Goal: Information Seeking & Learning: Learn about a topic

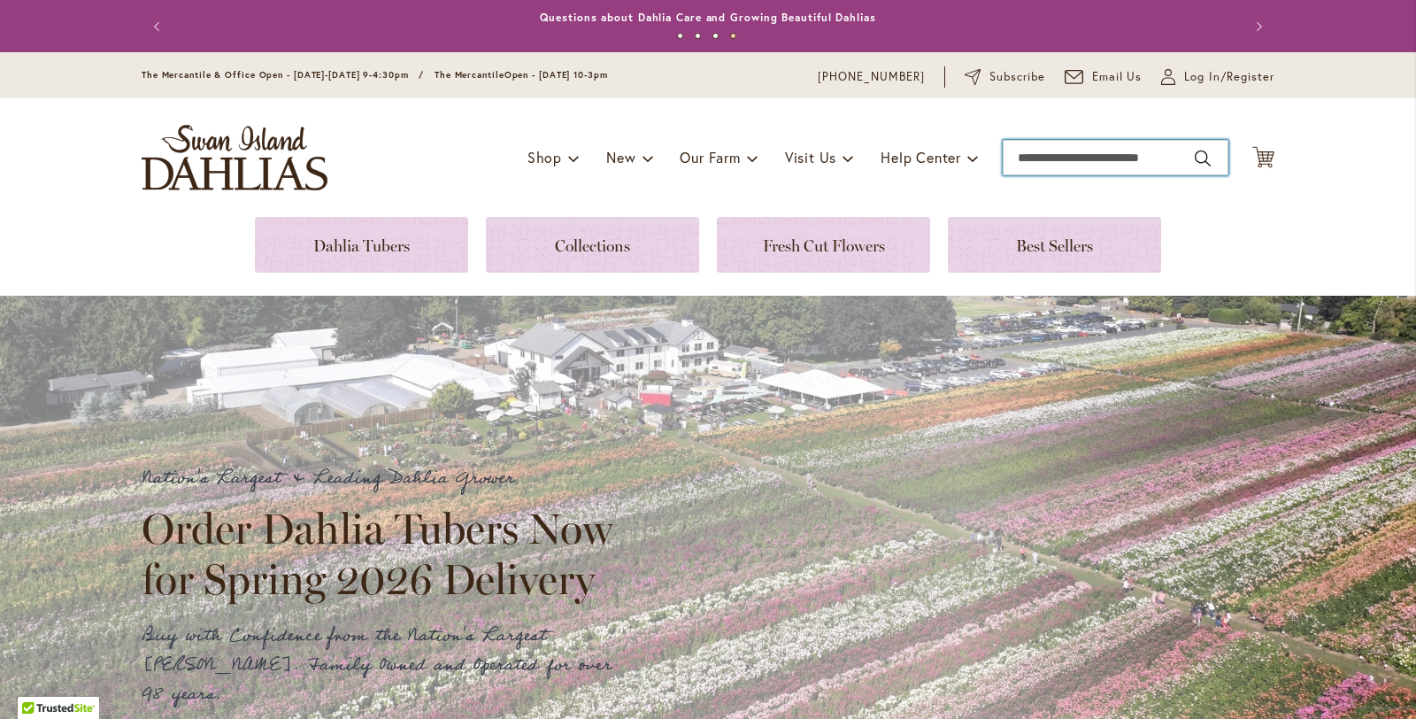
click at [1078, 154] on input "Search" at bounding box center [1116, 157] width 226 height 35
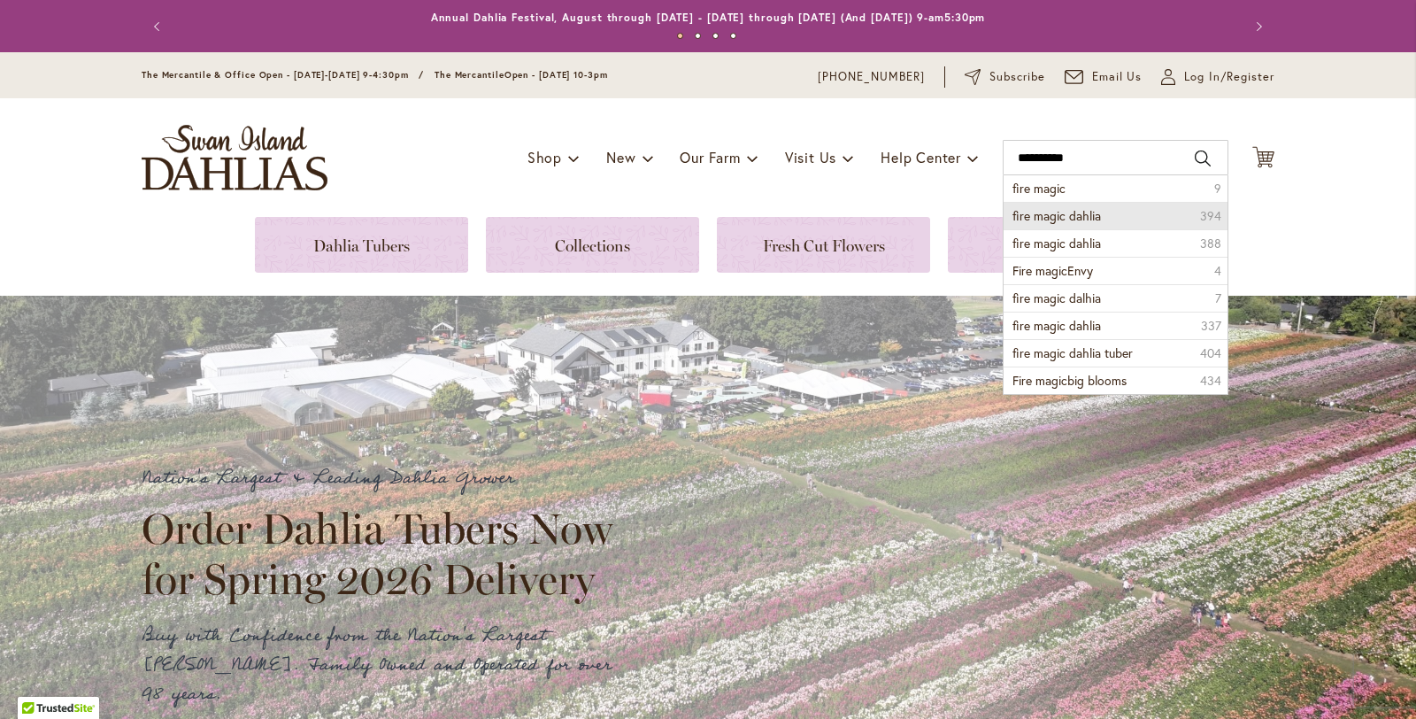
click at [1061, 217] on span "fire magic dahlia" at bounding box center [1056, 215] width 88 height 17
type input "**********"
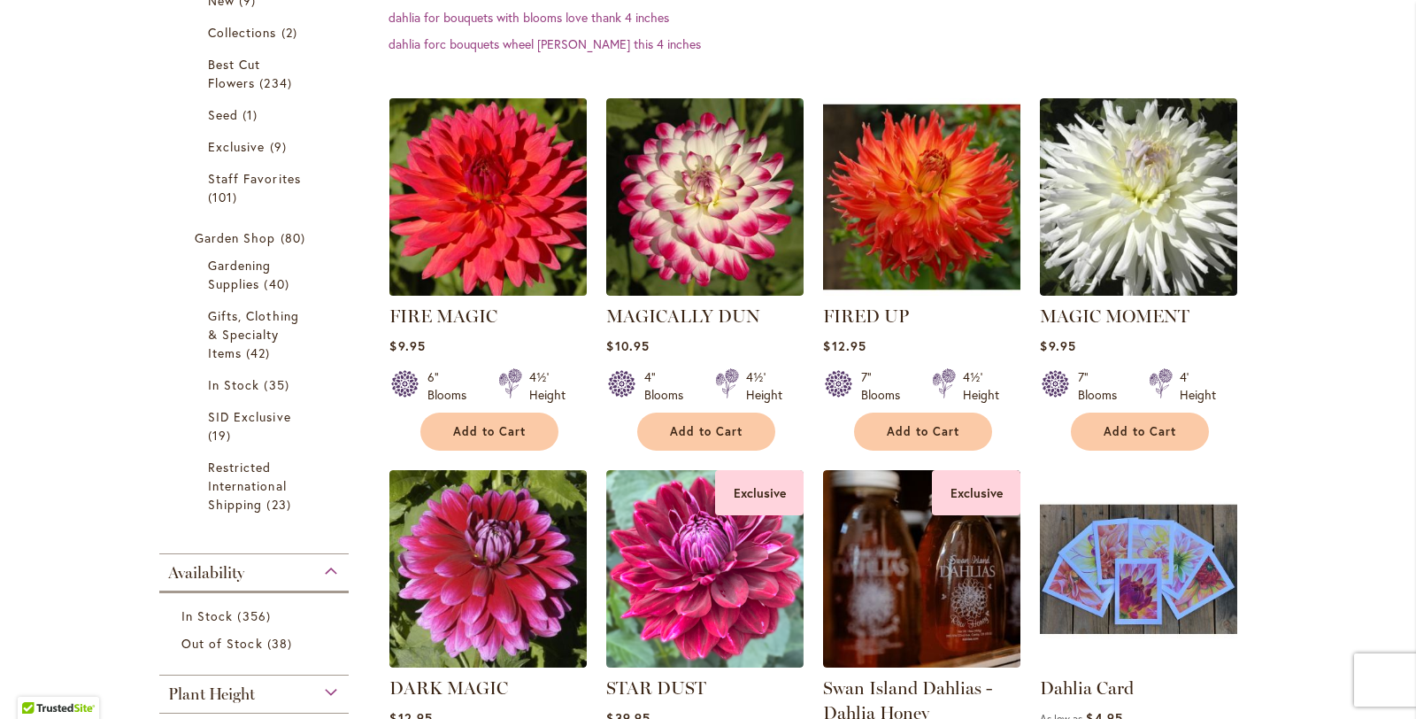
scroll to position [523, 0]
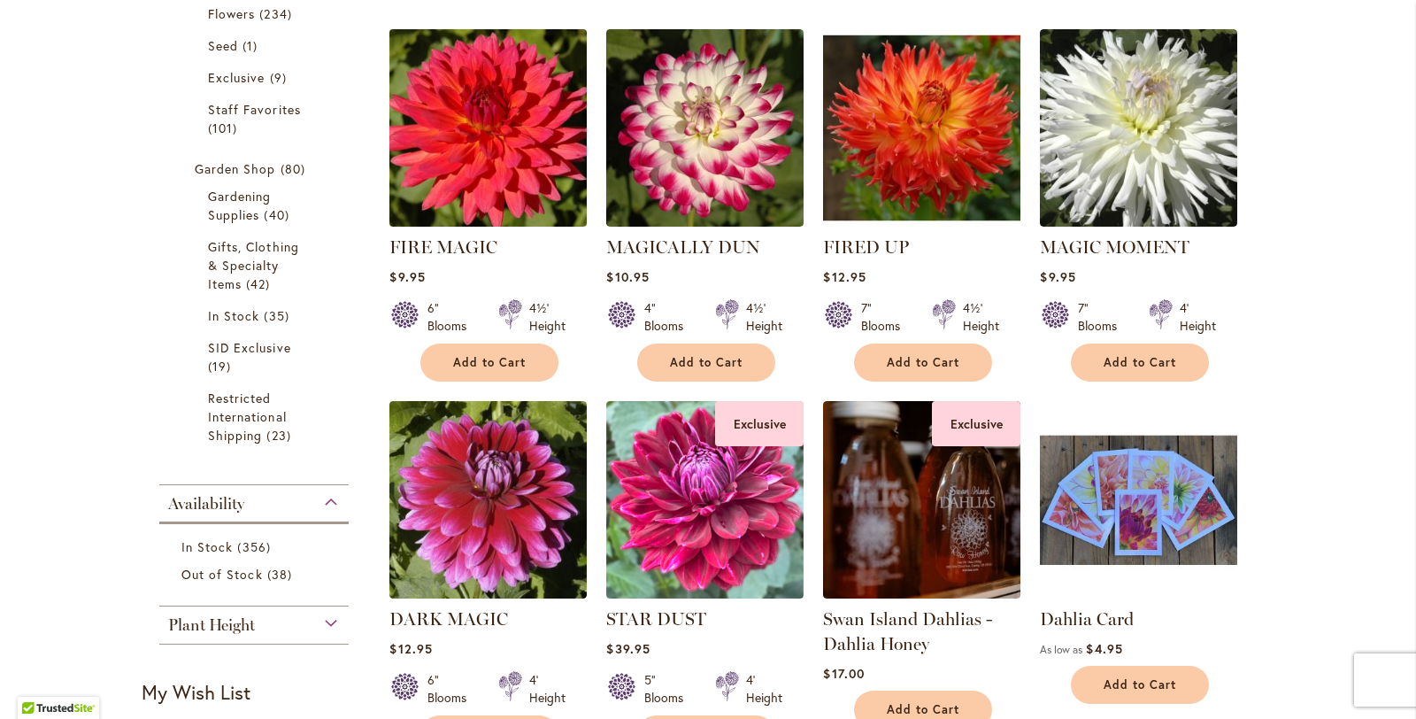
click at [484, 129] on img at bounding box center [488, 127] width 207 height 207
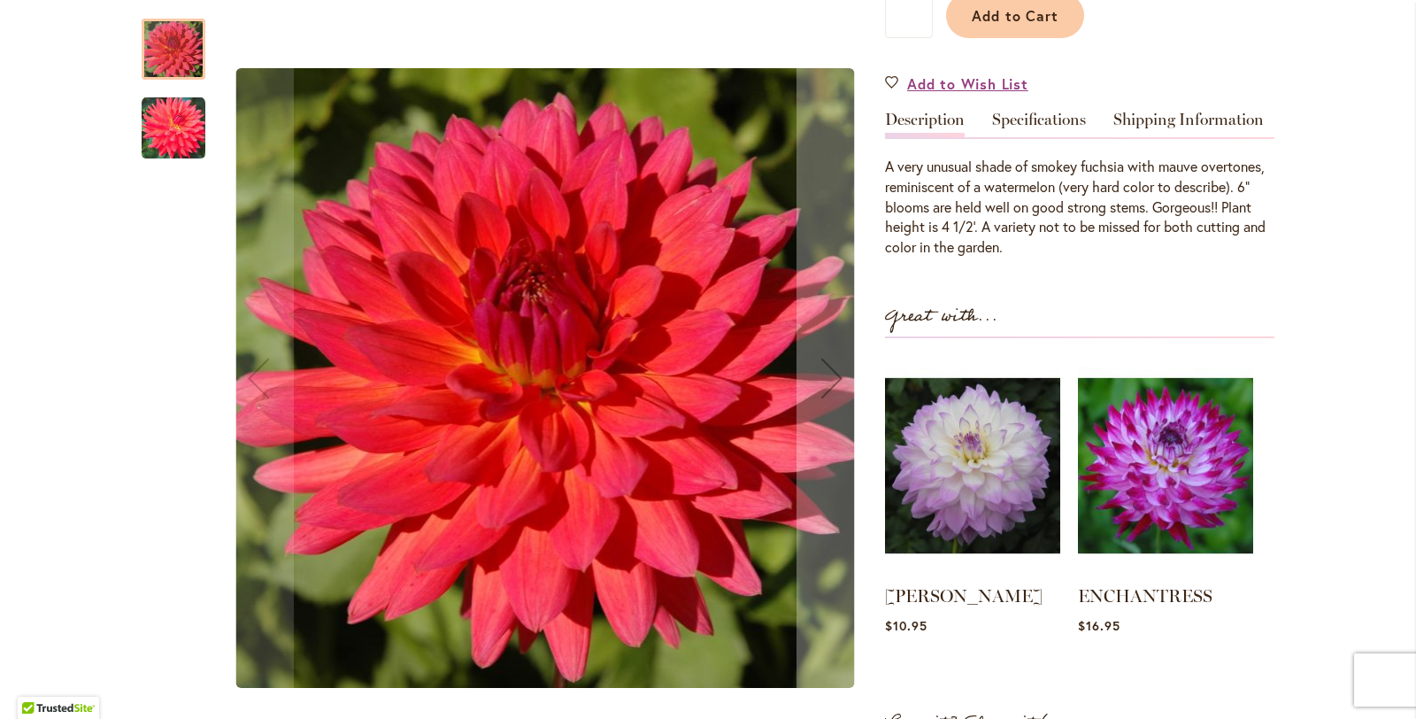
scroll to position [476, 0]
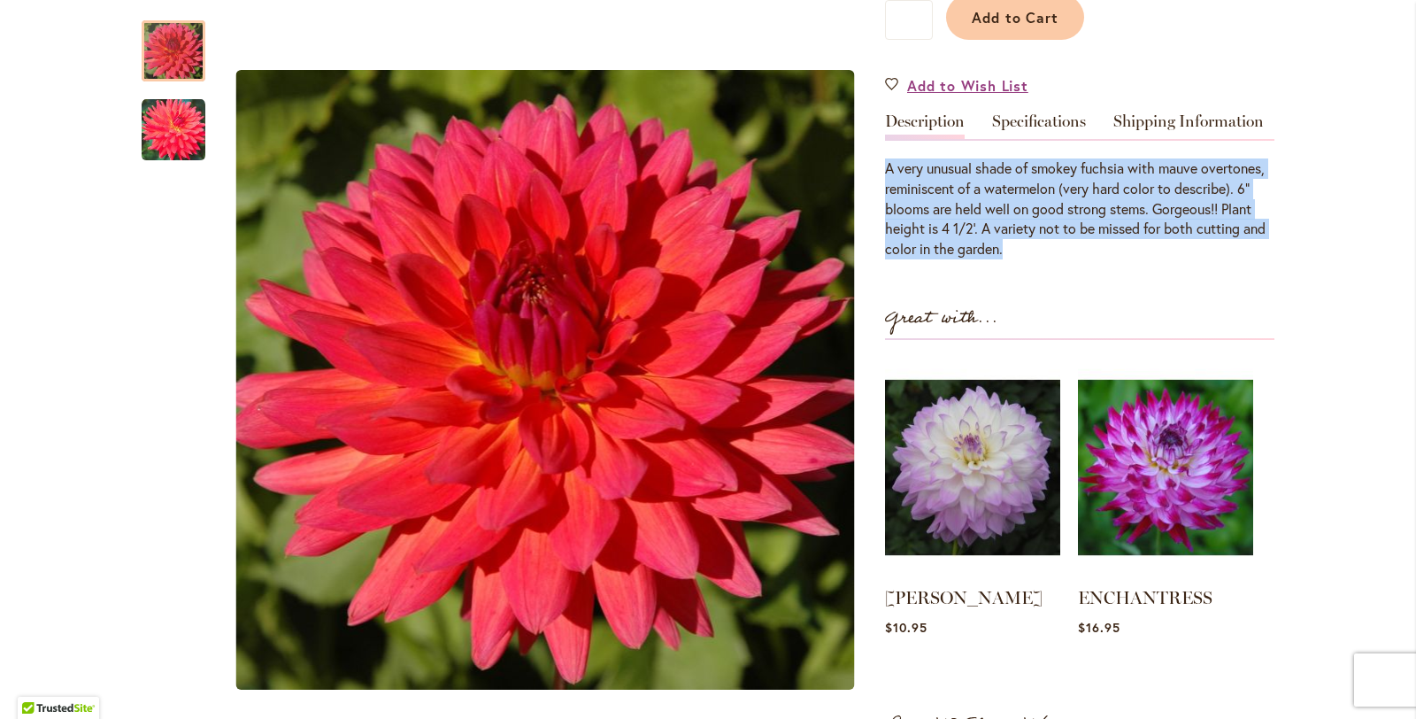
drag, startPoint x: 886, startPoint y: 166, endPoint x: 1007, endPoint y: 253, distance: 149.1
click at [1007, 253] on div "A very unusual shade of smokey fuchsia with mauve overtones, reminiscent of a w…" at bounding box center [1079, 208] width 389 height 101
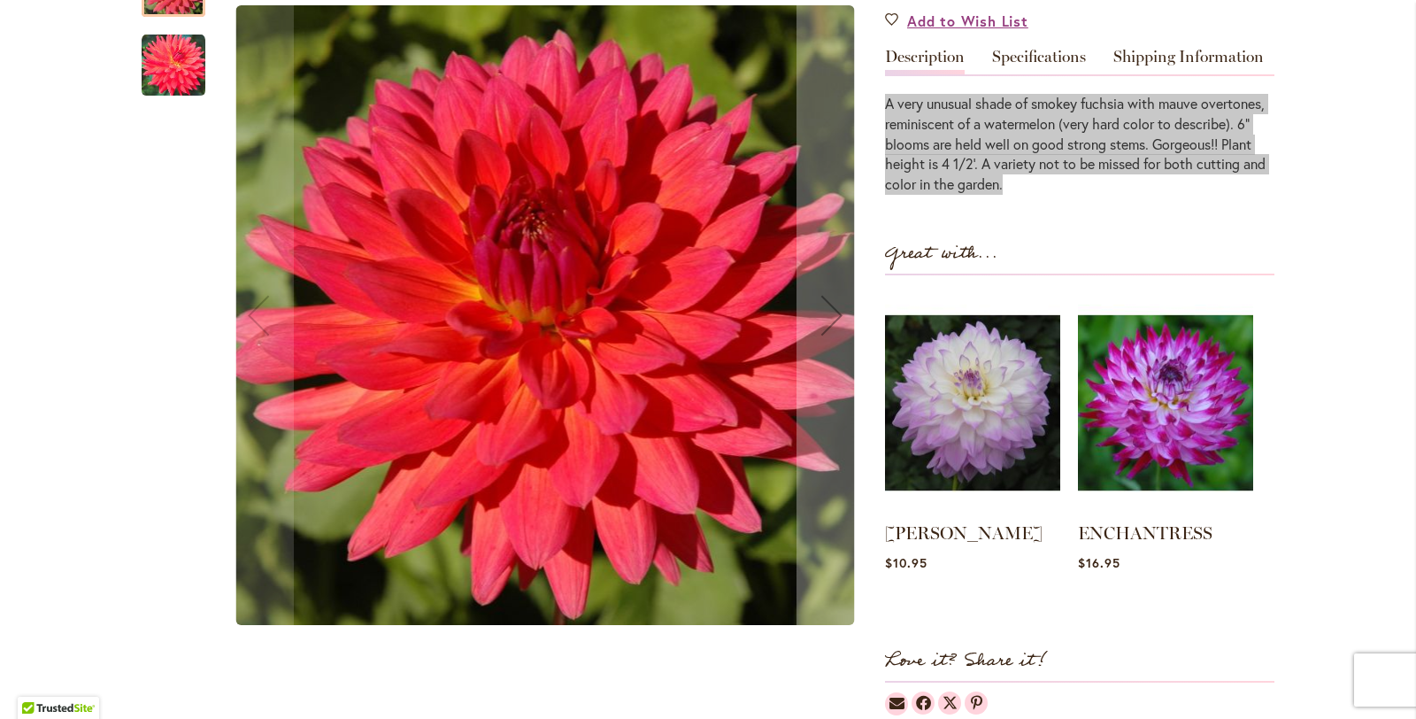
scroll to position [587, 0]
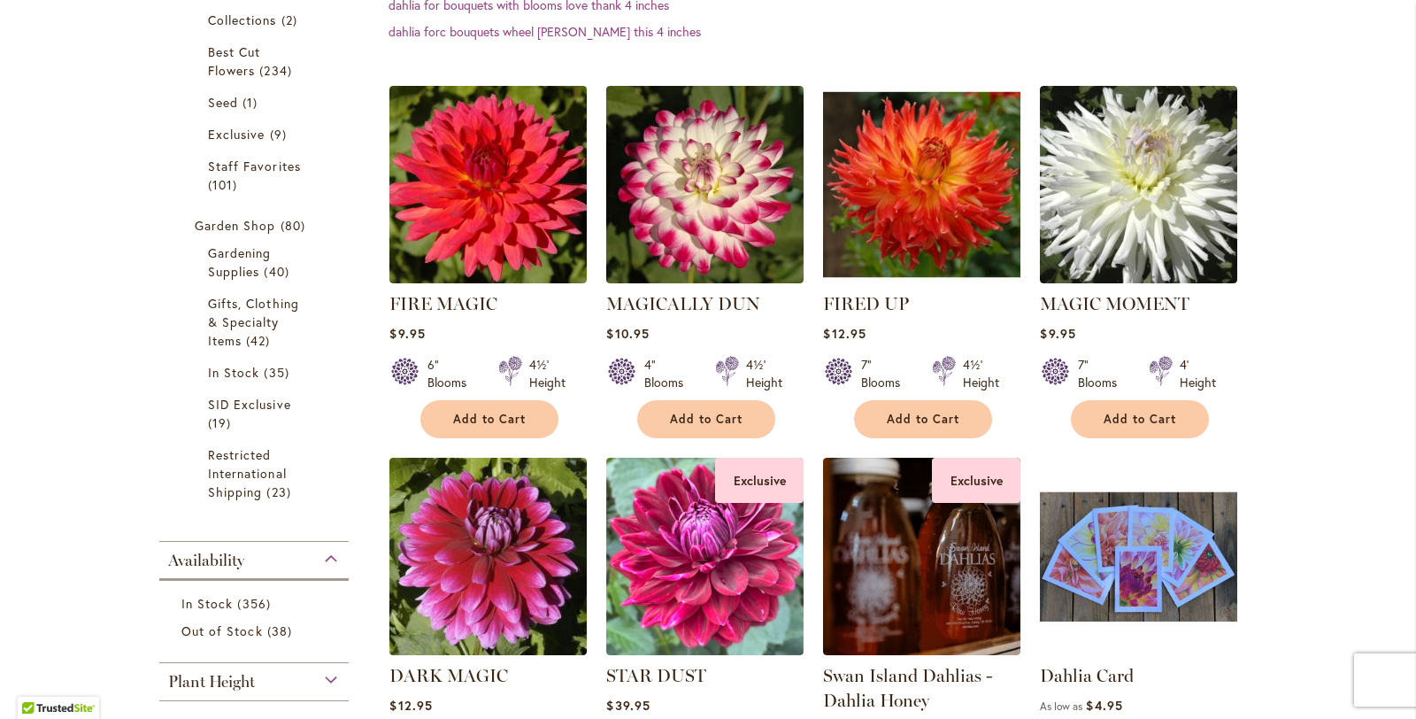
scroll to position [450, 0]
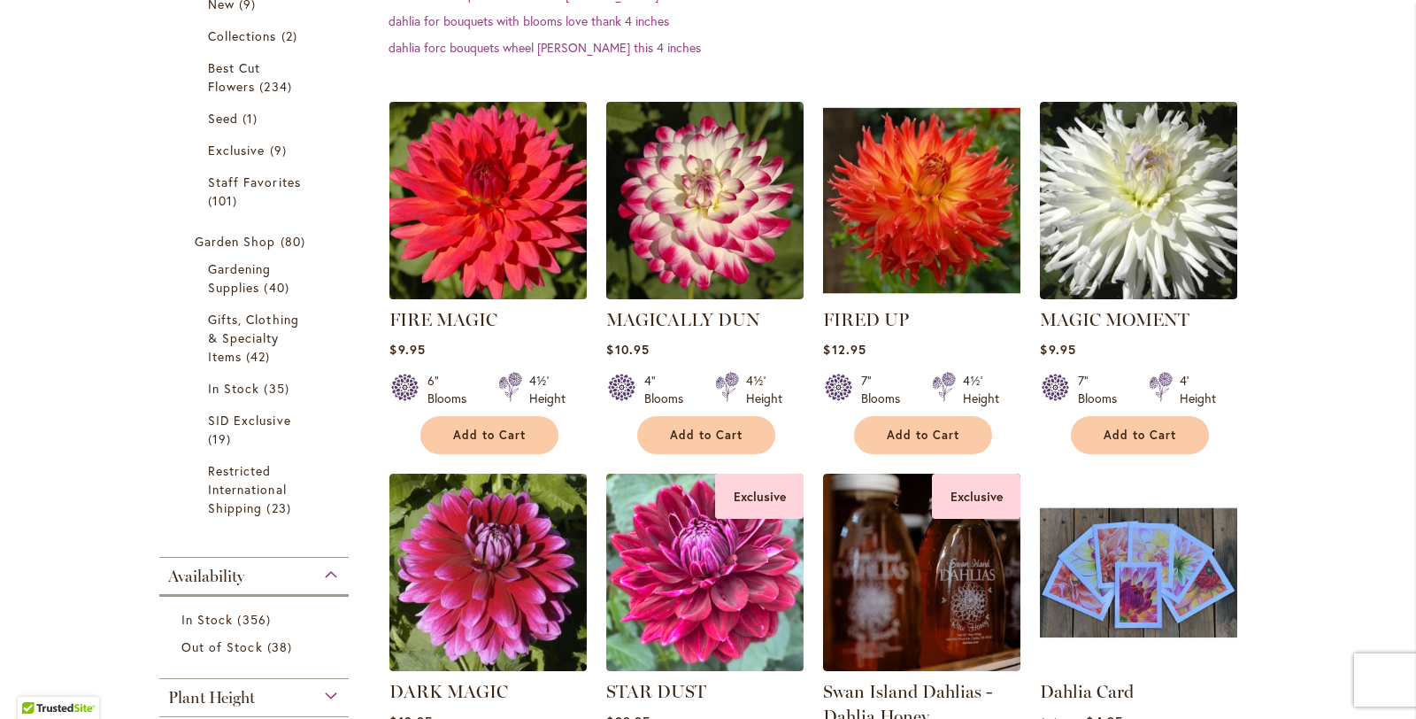
click at [484, 224] on img at bounding box center [488, 199] width 207 height 207
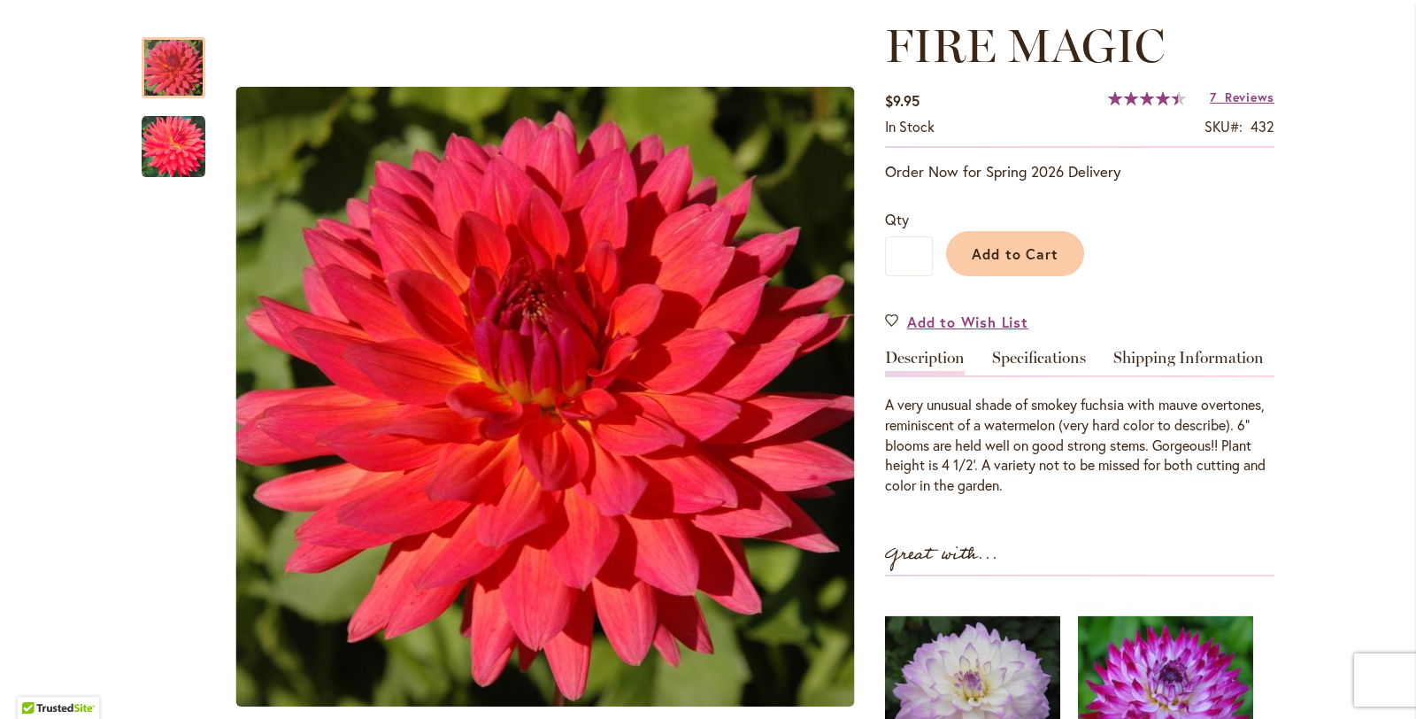
scroll to position [241, 0]
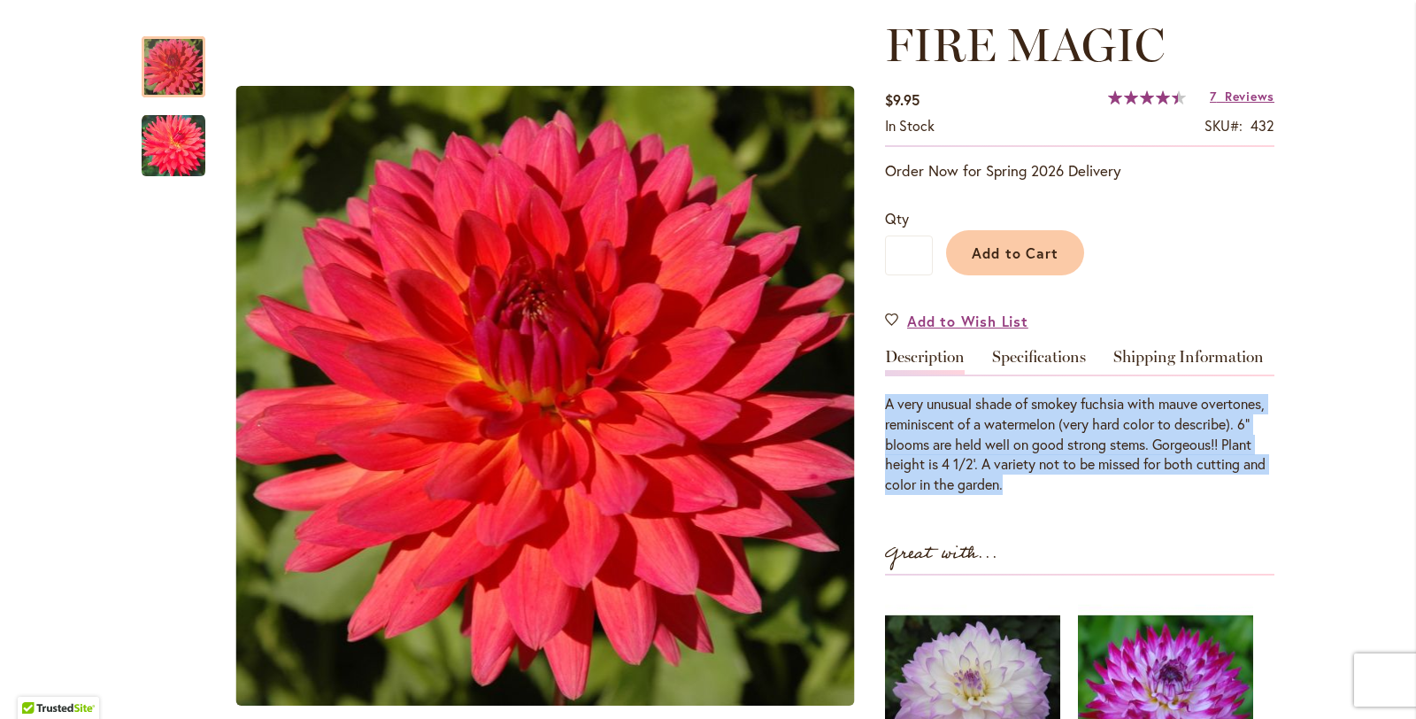
drag, startPoint x: 889, startPoint y: 403, endPoint x: 1017, endPoint y: 466, distance: 143.3
click at [1017, 467] on div "A very unusual shade of smokey fuchsia with mauve overtones, reminiscent of a w…" at bounding box center [1079, 444] width 389 height 101
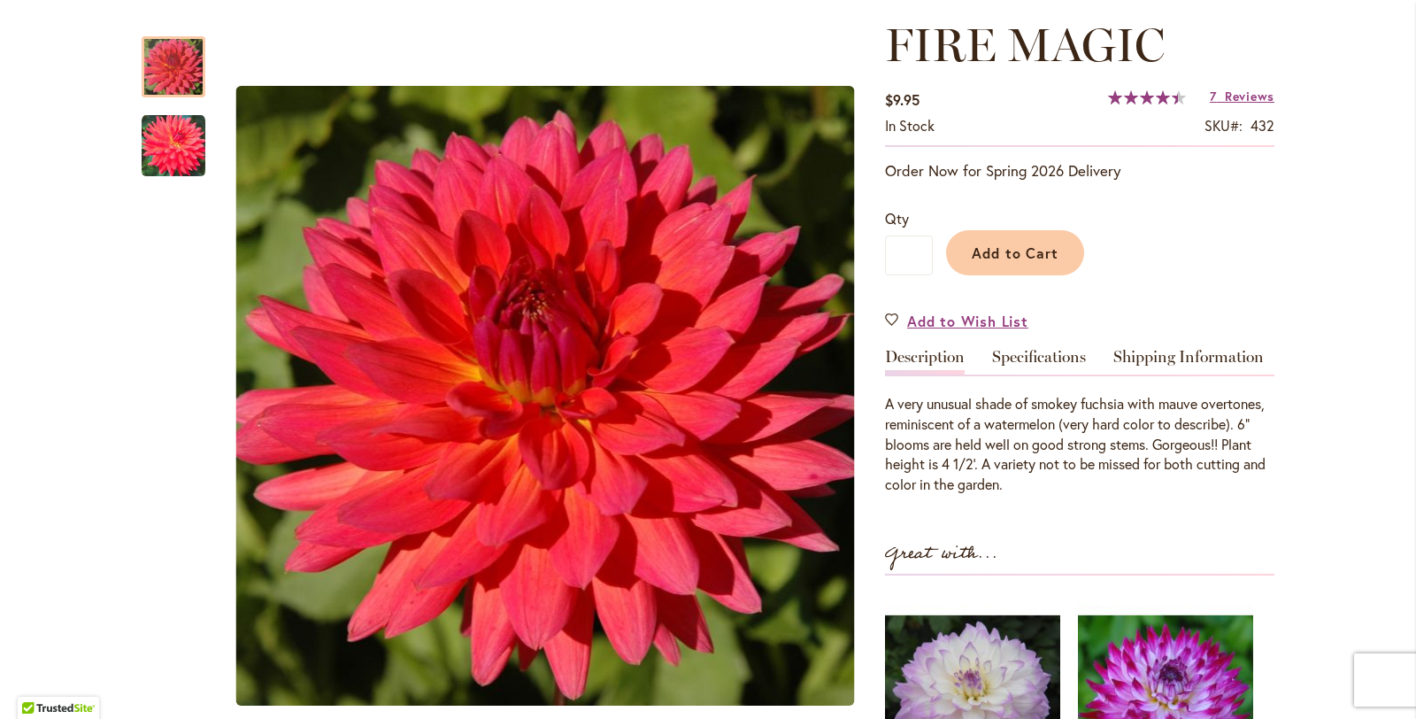
click at [1054, 481] on div "A very unusual shade of smokey fuchsia with mauve overtones, reminiscent of a w…" at bounding box center [1079, 444] width 389 height 101
click at [1026, 353] on link "Specifications" at bounding box center [1039, 362] width 94 height 26
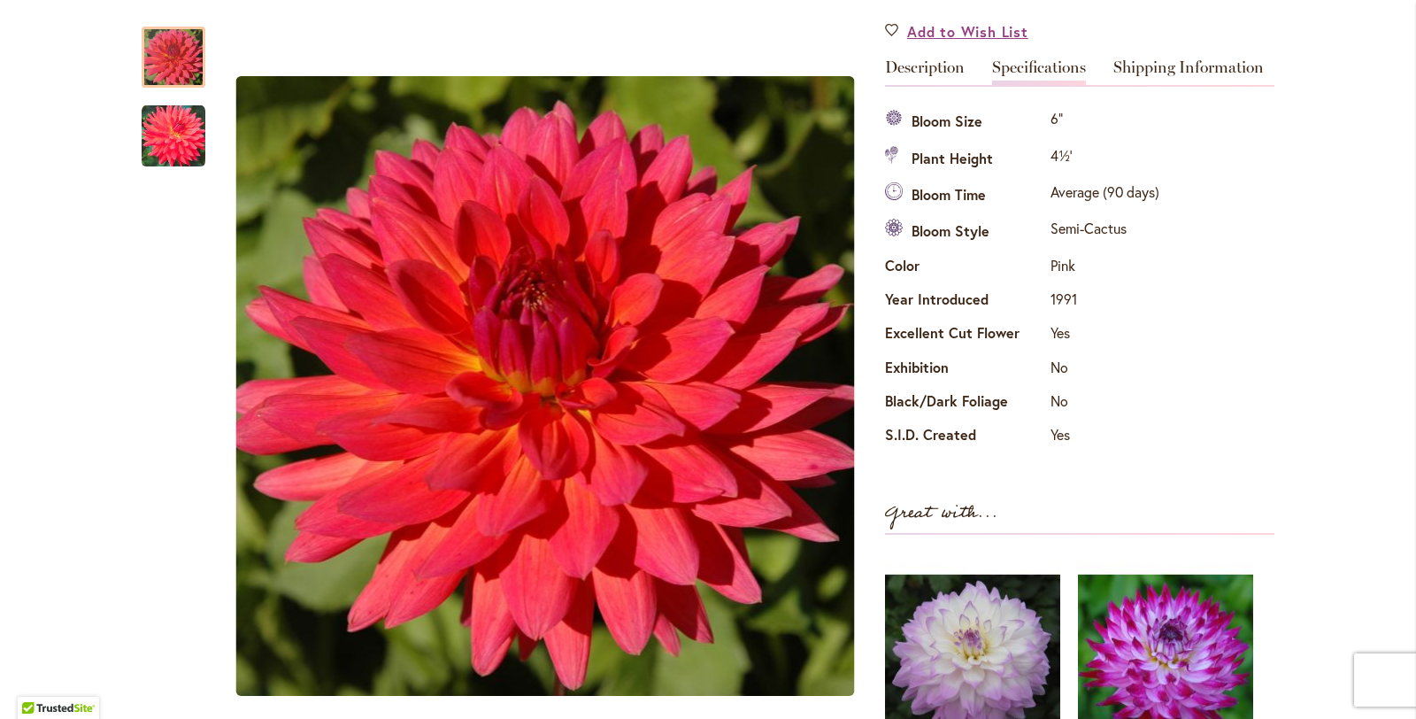
scroll to position [532, 0]
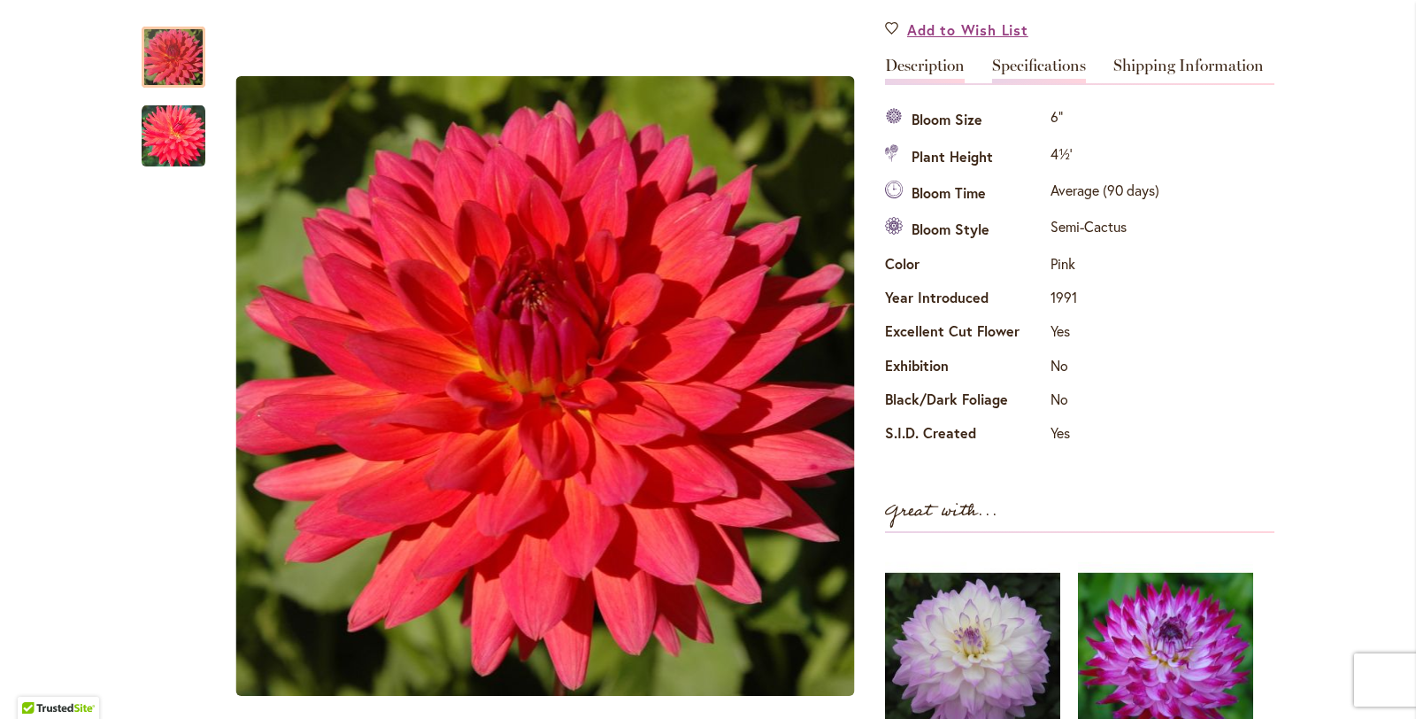
click at [906, 64] on link "Description" at bounding box center [925, 71] width 80 height 26
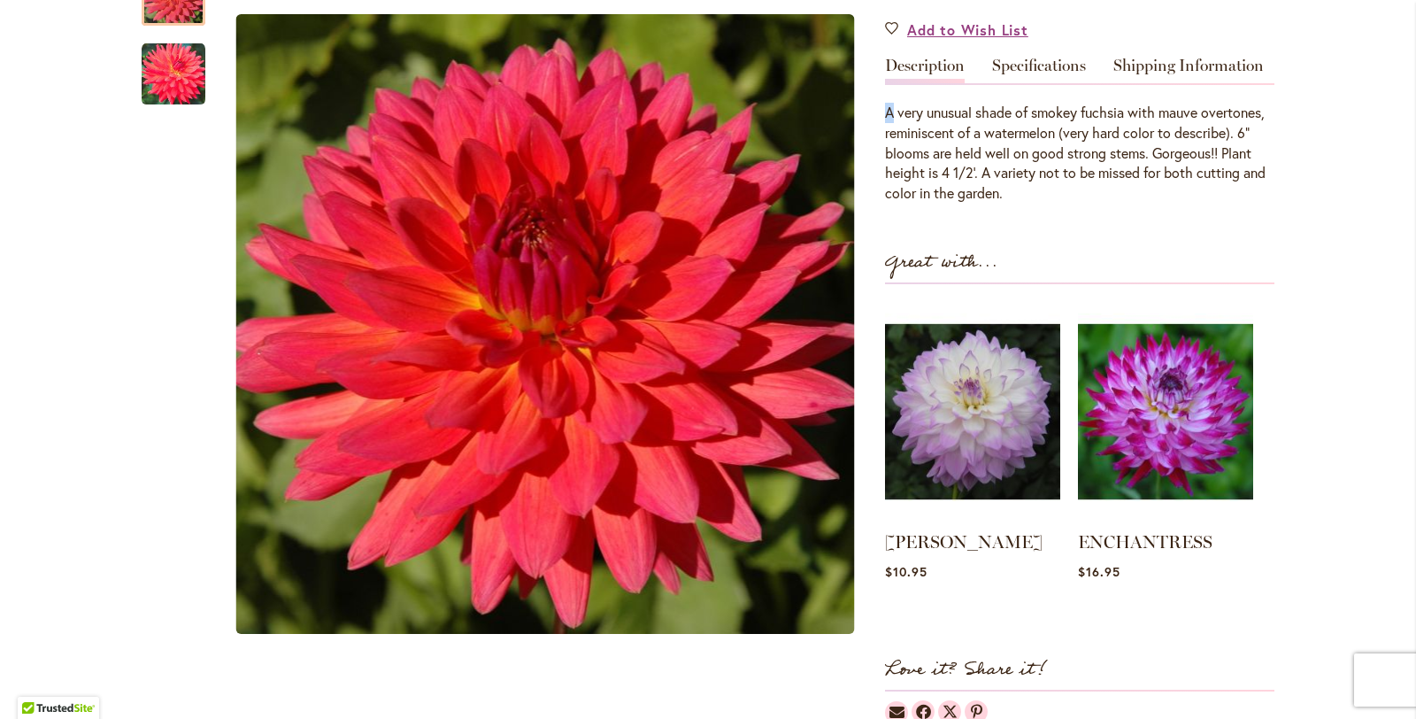
drag, startPoint x: 889, startPoint y: 103, endPoint x: 883, endPoint y: 124, distance: 22.1
drag, startPoint x: 932, startPoint y: 231, endPoint x: 921, endPoint y: 228, distance: 10.9
click at [932, 231] on div "FIRE MAGIC $9.95 In stock SKU 432 Rating: 90 % of 100 7 Reviews Add Your Review…" at bounding box center [1079, 225] width 389 height 996
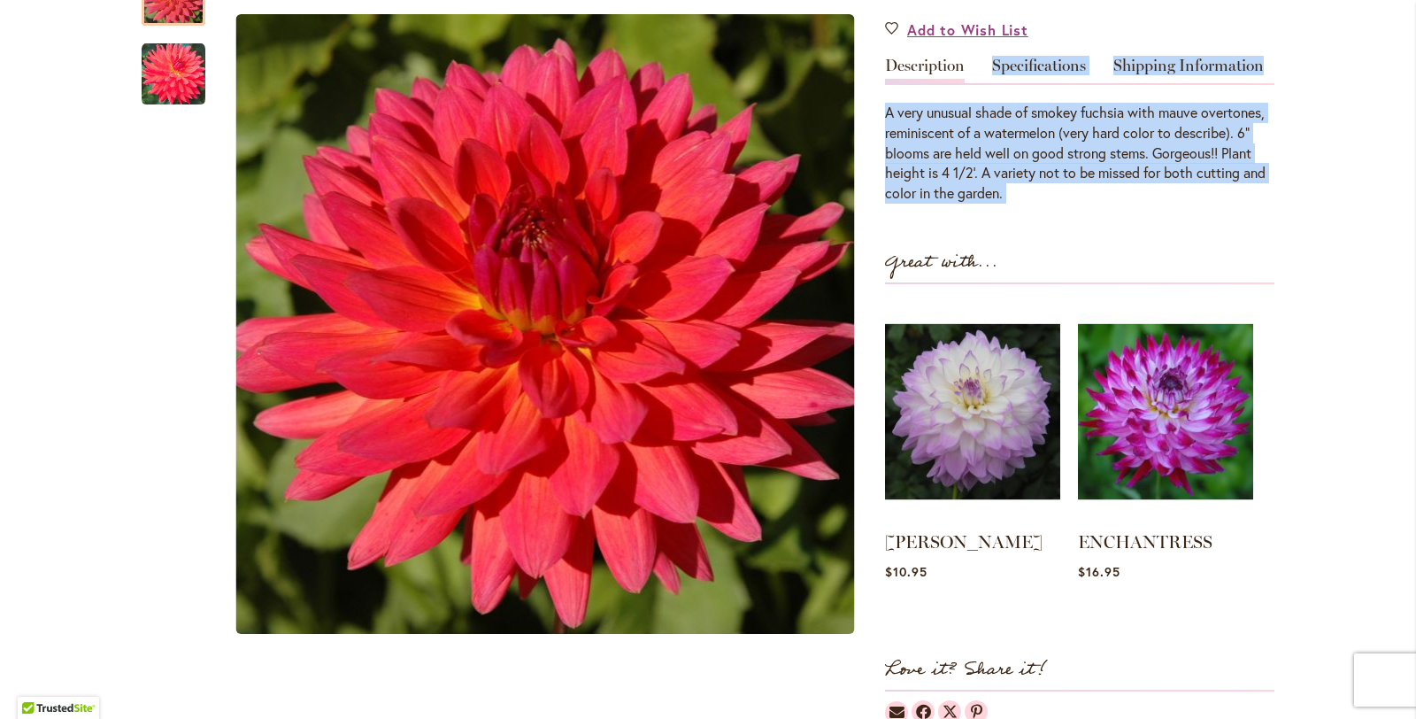
drag, startPoint x: 879, startPoint y: 108, endPoint x: 1022, endPoint y: 205, distance: 173.3
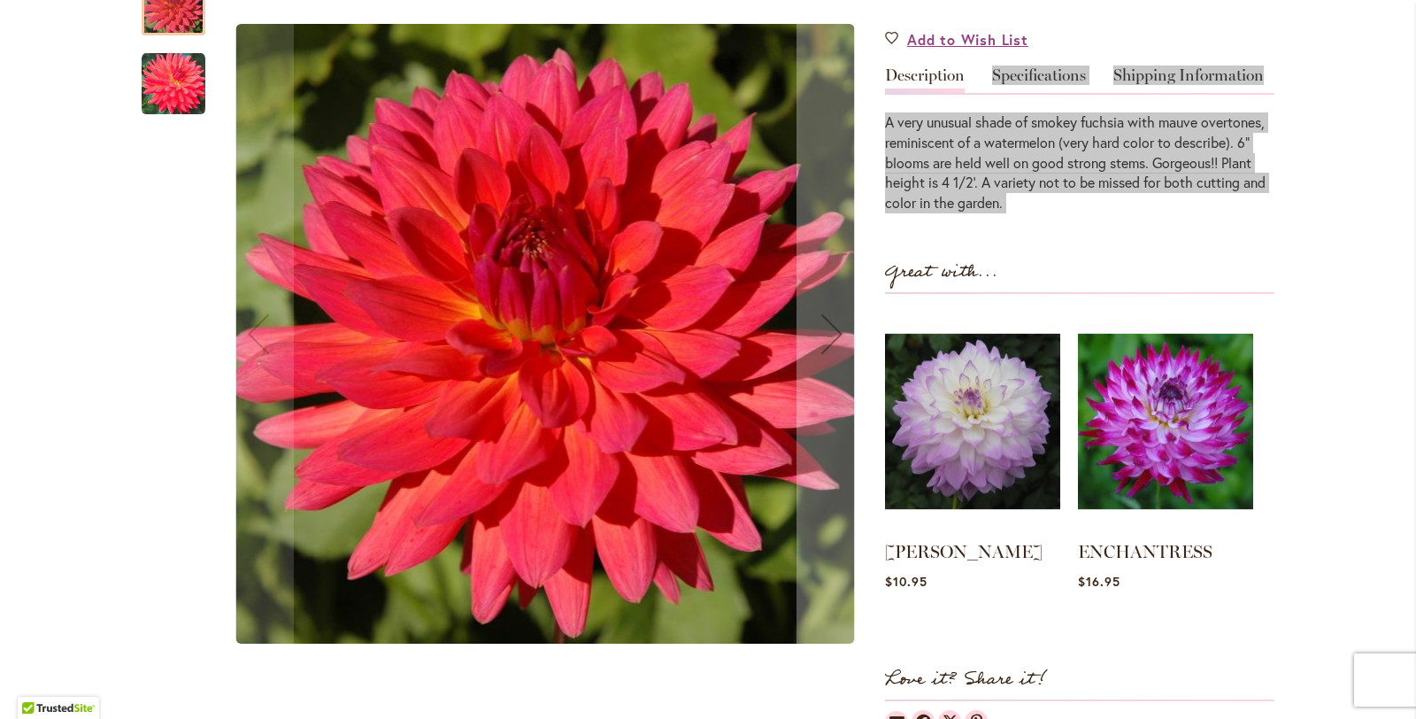
scroll to position [522, 0]
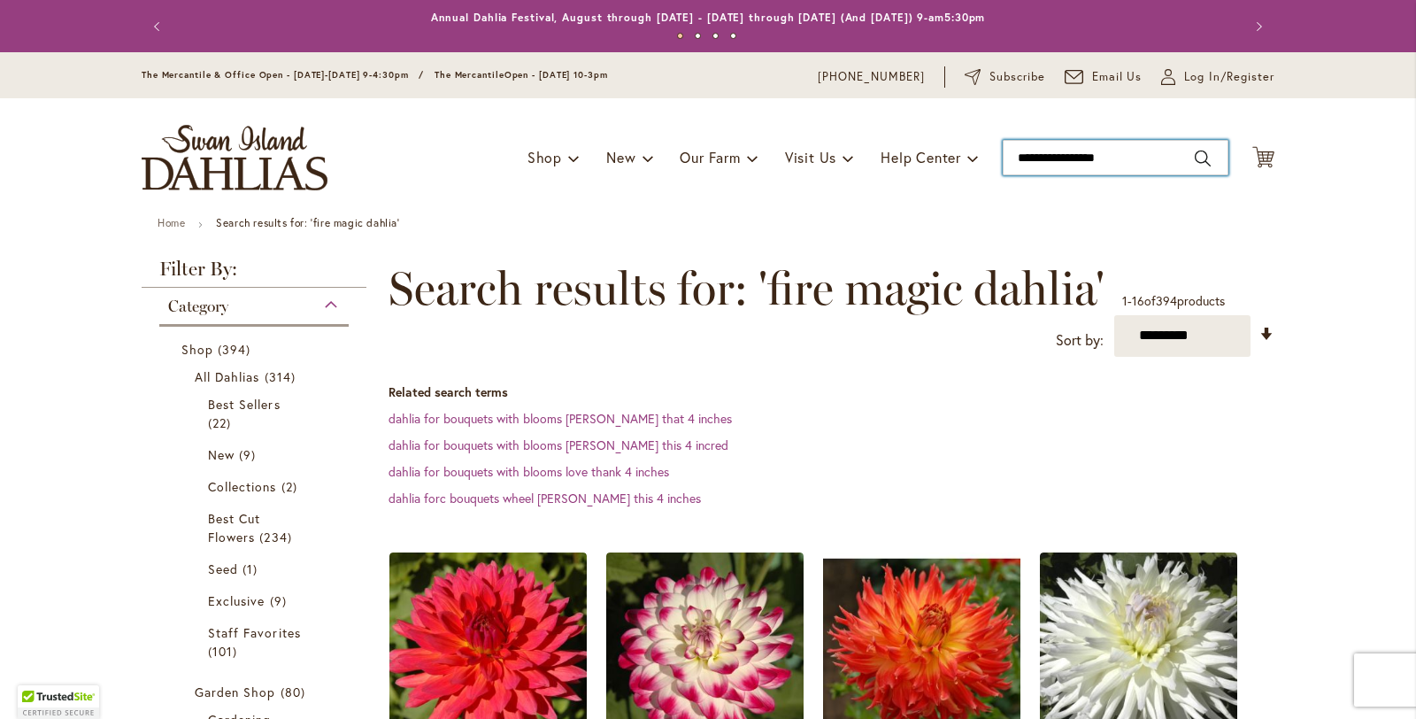
drag, startPoint x: 1135, startPoint y: 158, endPoint x: 1006, endPoint y: 159, distance: 128.3
click at [1006, 159] on input "**********" at bounding box center [1116, 157] width 226 height 35
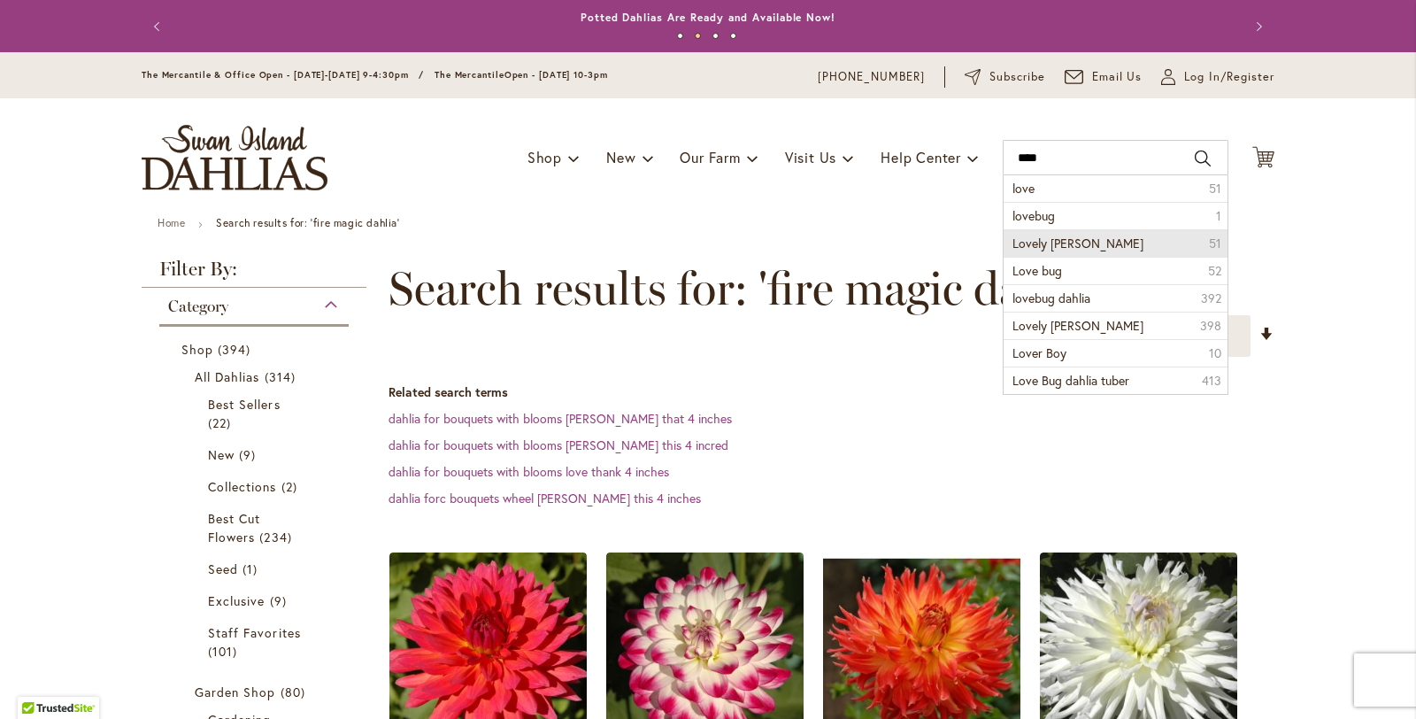
click at [1047, 240] on span "Lovely rita" at bounding box center [1077, 243] width 131 height 17
type input "**********"
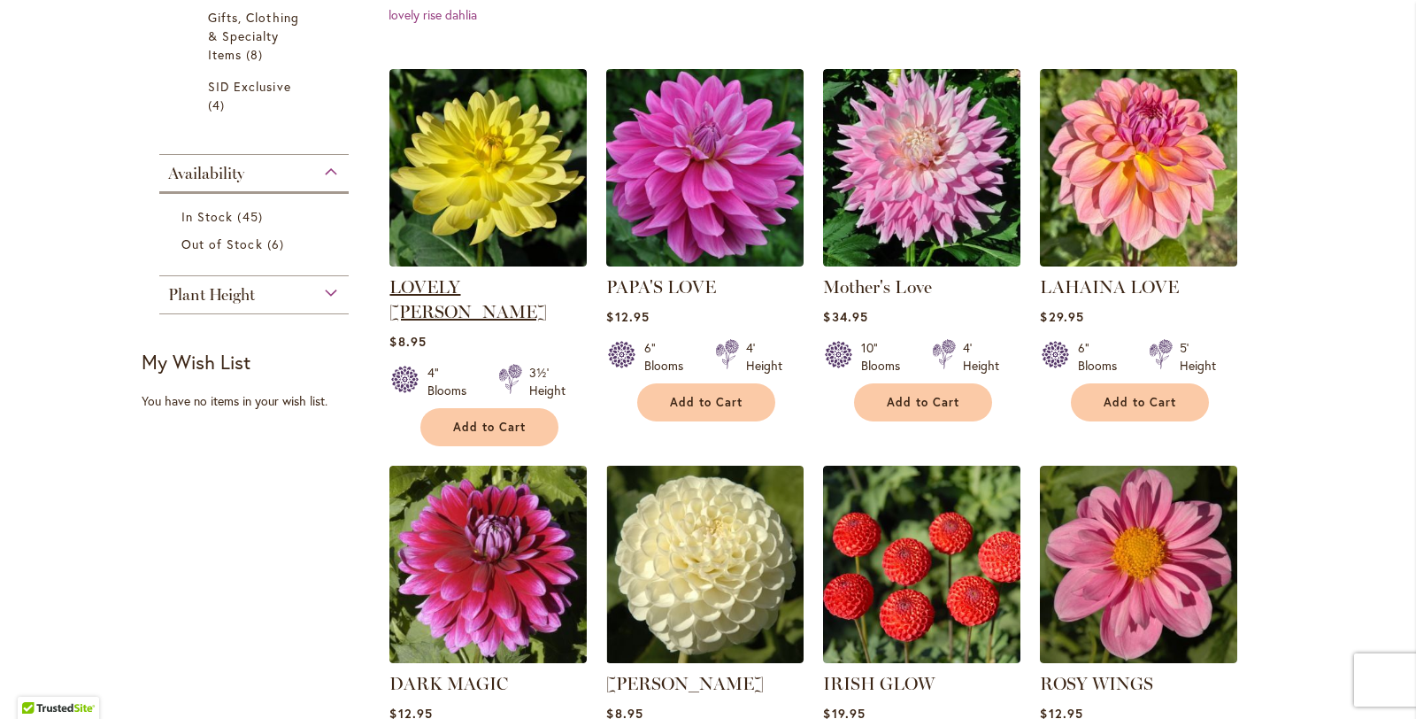
scroll to position [653, 0]
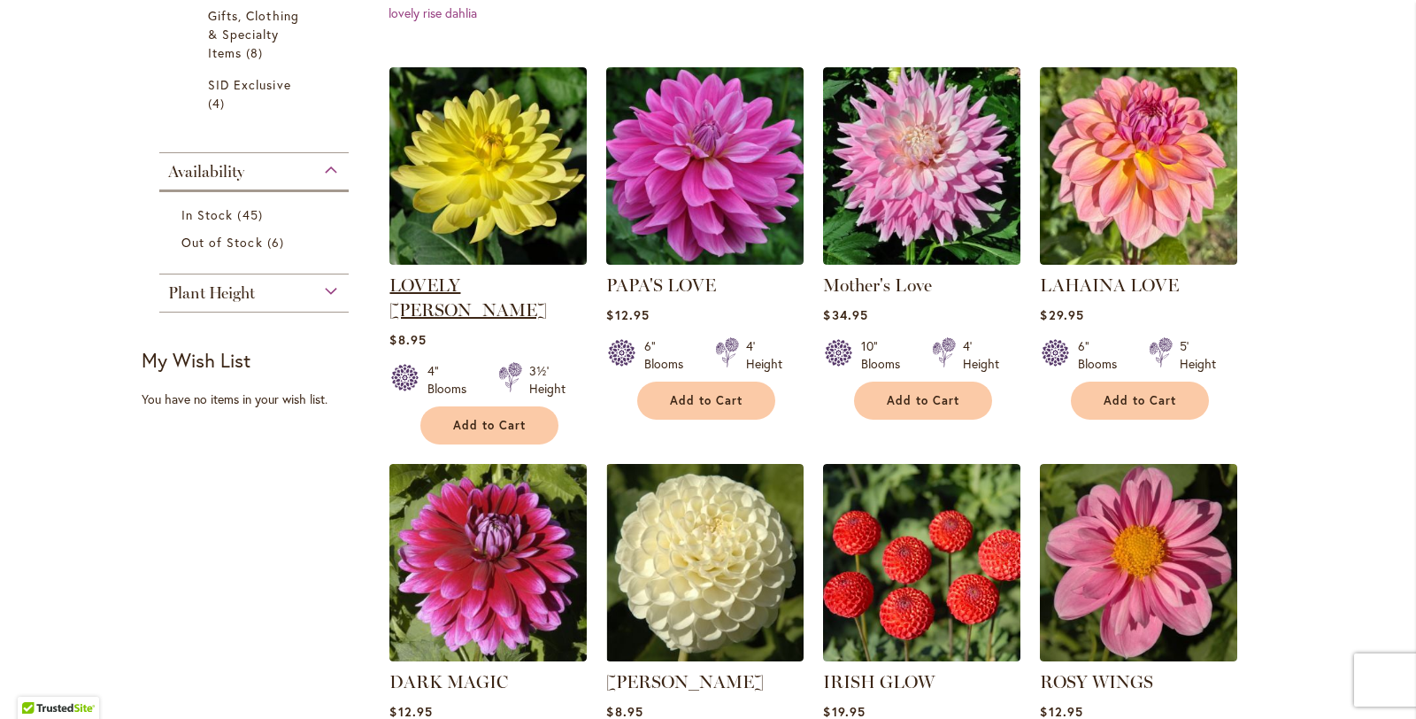
click at [484, 274] on link "LOVELY [PERSON_NAME]" at bounding box center [468, 297] width 158 height 46
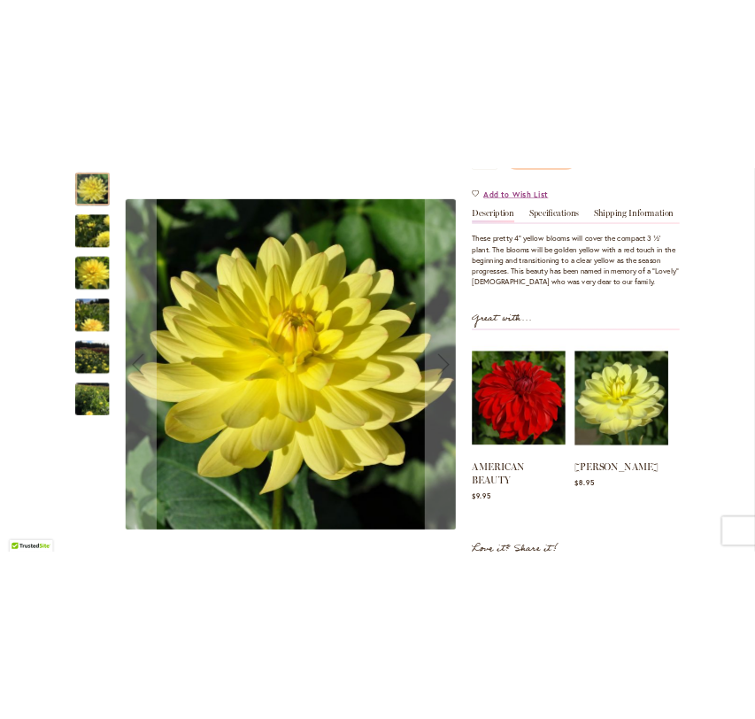
scroll to position [569, 0]
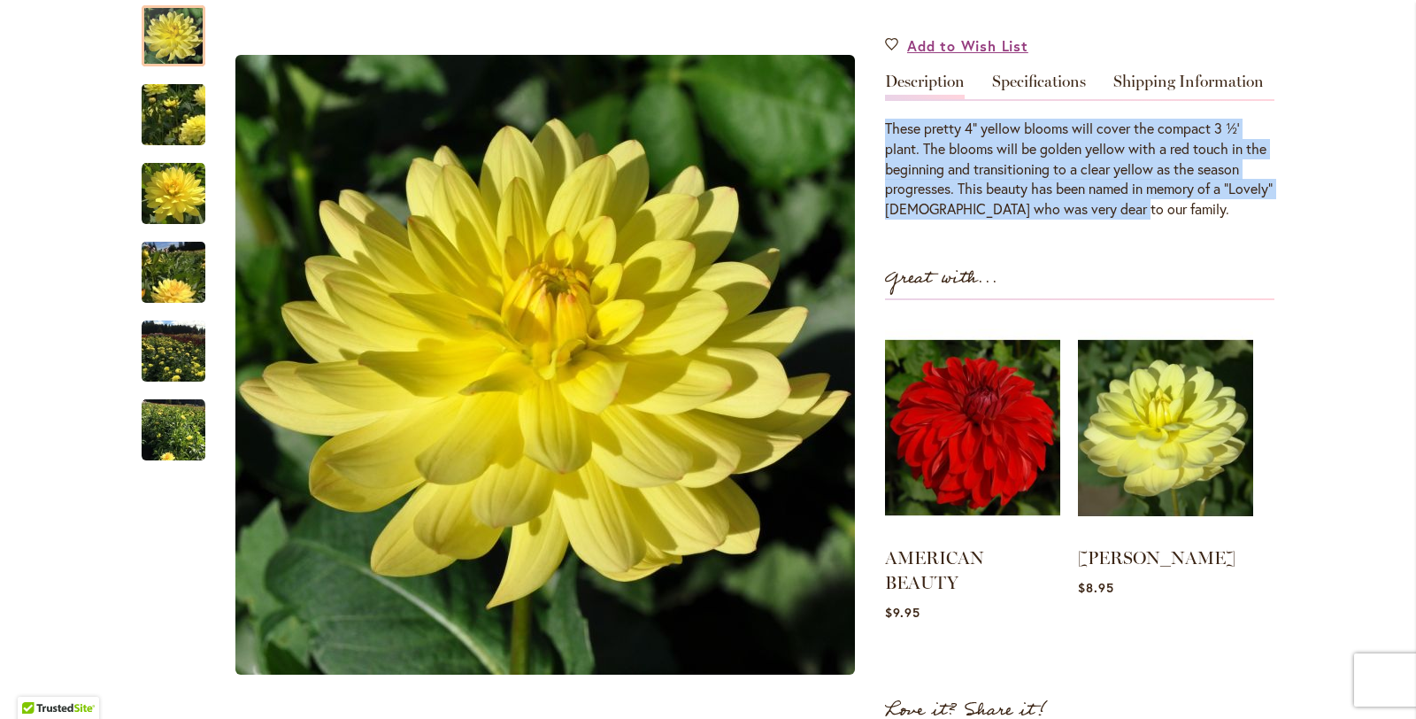
drag, startPoint x: 886, startPoint y: 71, endPoint x: 1189, endPoint y: 165, distance: 317.1
click at [1189, 165] on div "These pretty 4” yellow blooms will cover the compact 3 ½’ plant. The blooms wil…" at bounding box center [1079, 169] width 389 height 101
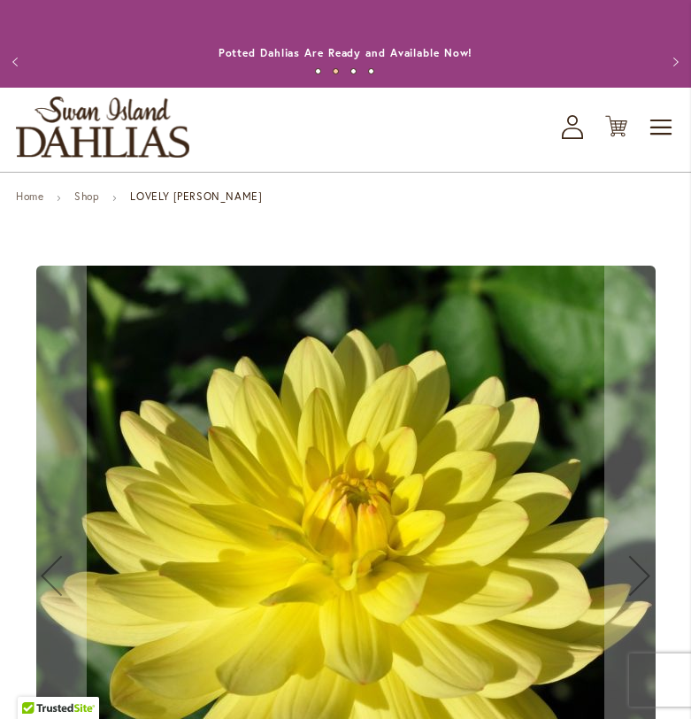
scroll to position [258, 0]
drag, startPoint x: 96, startPoint y: 70, endPoint x: 569, endPoint y: 538, distance: 665.8
click at [568, 538] on img "LOVELY RITA" at bounding box center [345, 574] width 619 height 619
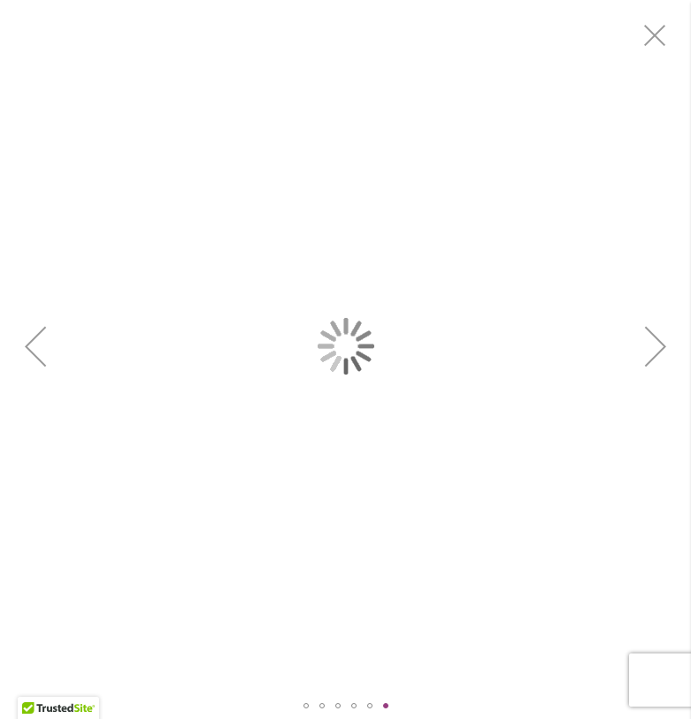
scroll to position [0, 0]
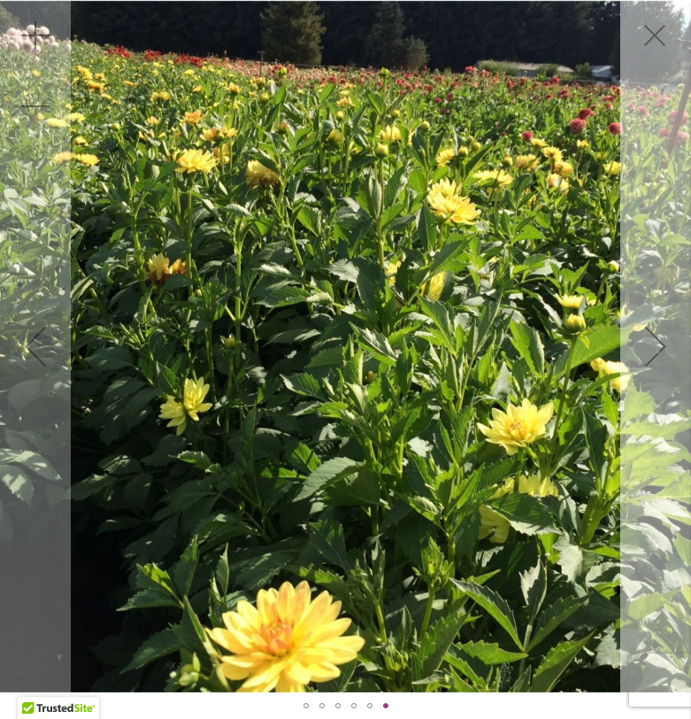
click at [658, 339] on div "Next" at bounding box center [655, 346] width 71 height 71
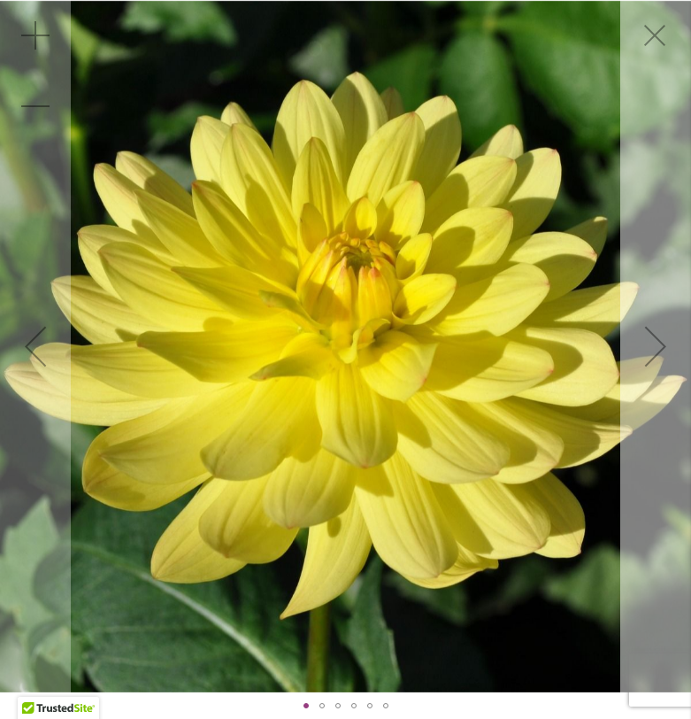
click at [653, 330] on div "Next" at bounding box center [655, 346] width 71 height 71
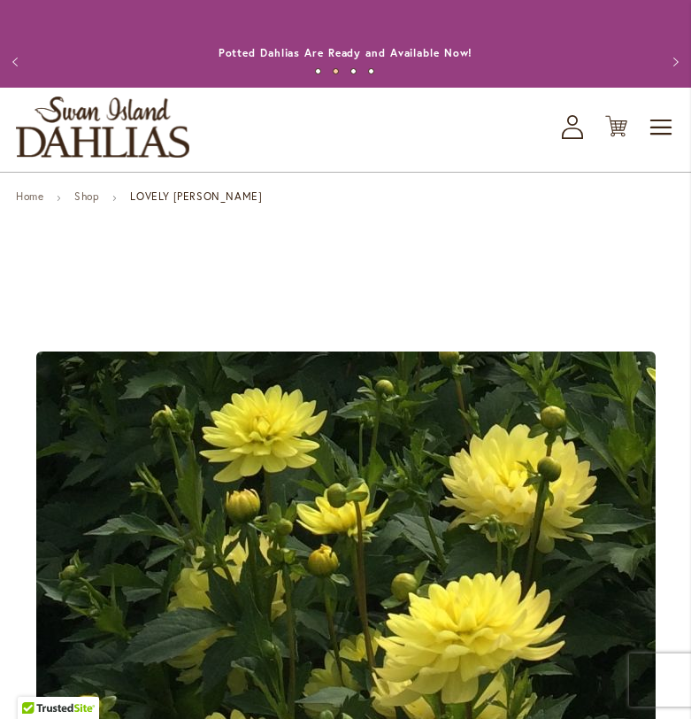
scroll to position [896, 0]
drag, startPoint x: 17, startPoint y: 79, endPoint x: 14, endPoint y: 207, distance: 128.3
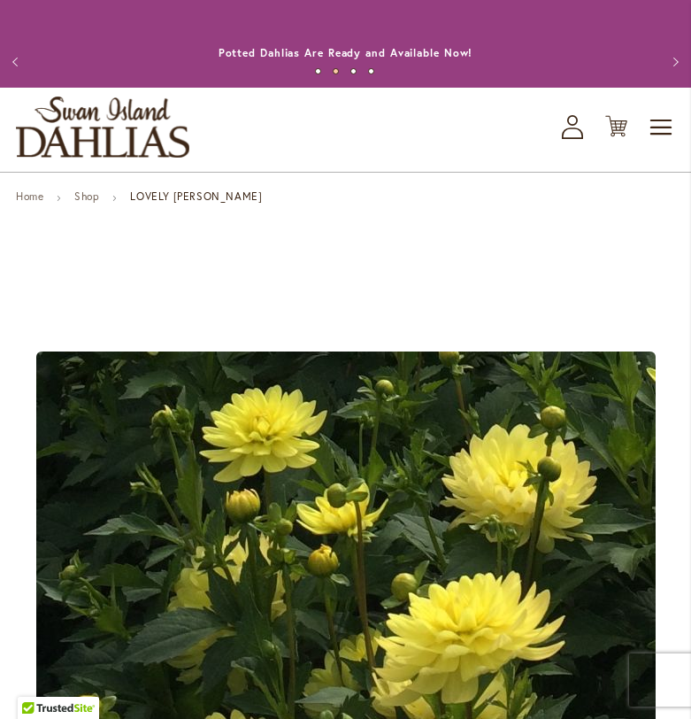
drag, startPoint x: 18, startPoint y: 73, endPoint x: 21, endPoint y: 313, distance: 240.7
drag, startPoint x: 12, startPoint y: 73, endPoint x: 16, endPoint y: 89, distance: 16.3
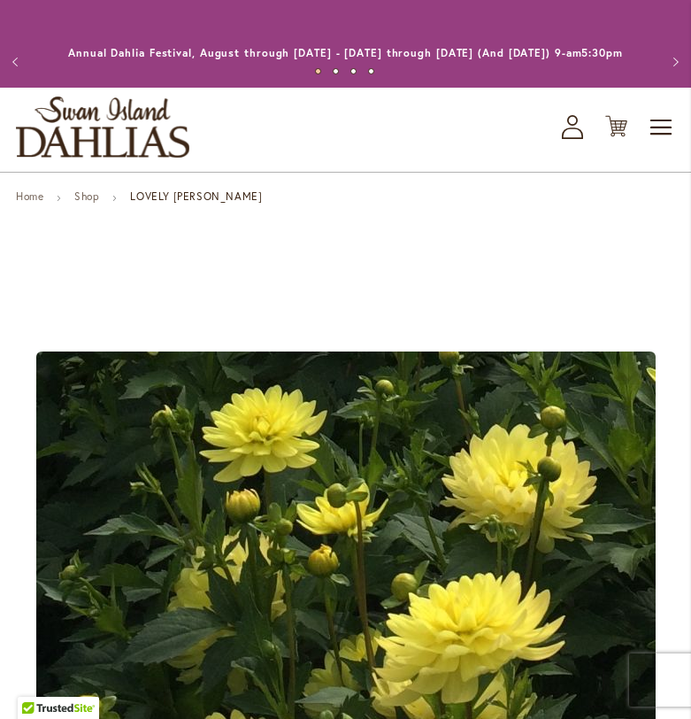
drag, startPoint x: 13, startPoint y: 73, endPoint x: 17, endPoint y: 105, distance: 32.1
